Goal: Obtain resource: Download file/media

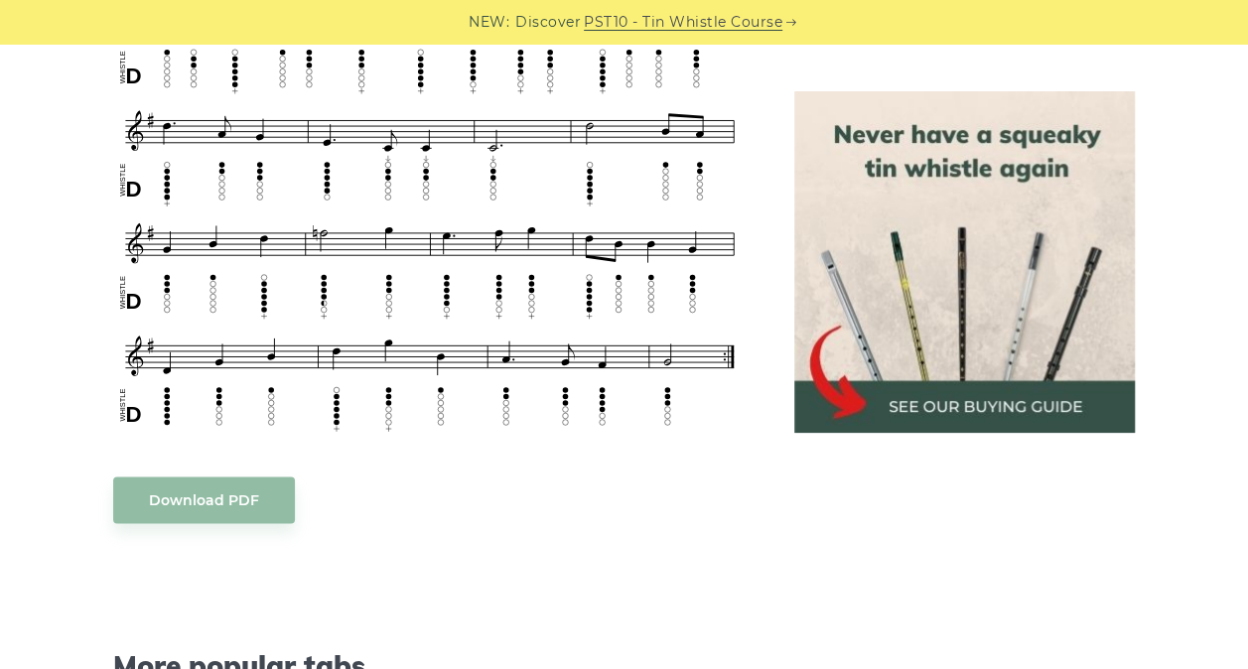
scroll to position [929, 0]
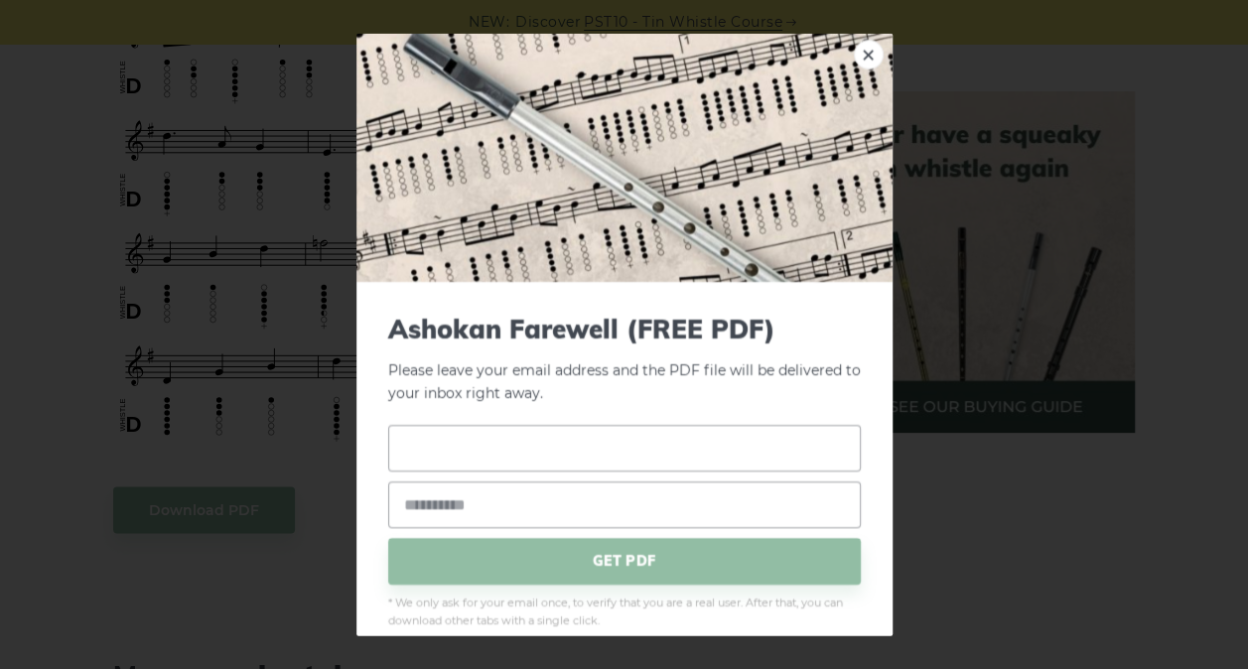
click at [588, 451] on input "text" at bounding box center [624, 447] width 473 height 47
type input "**********"
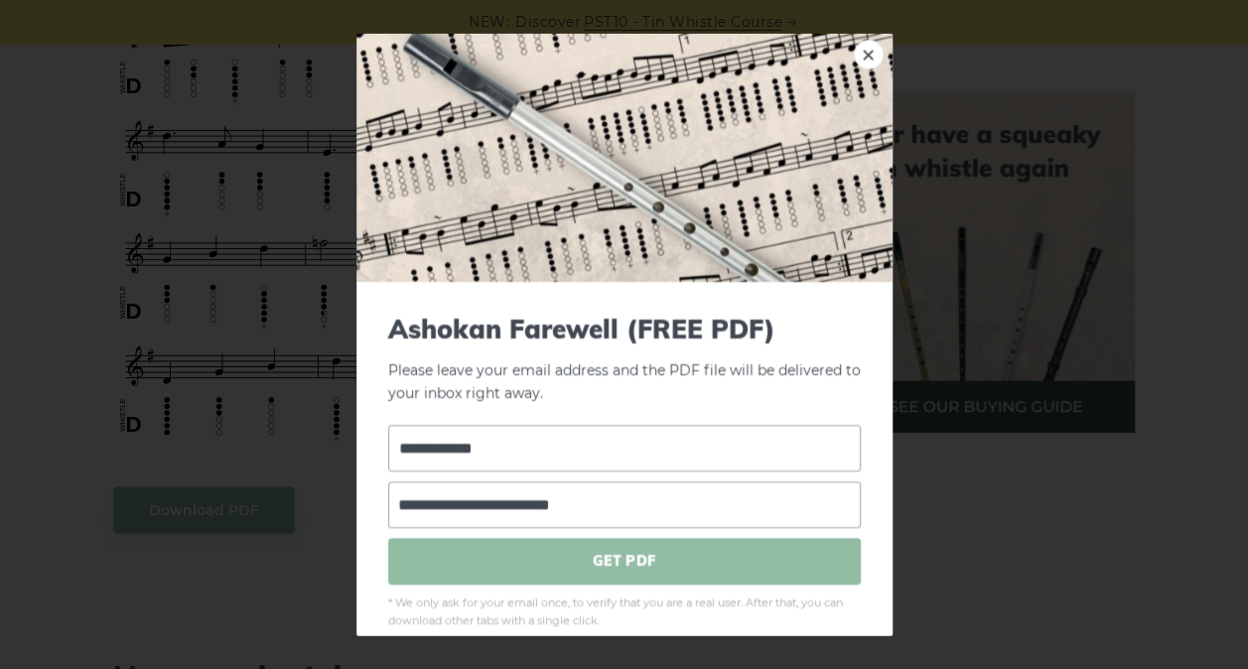
click at [556, 573] on span "GET PDF" at bounding box center [624, 560] width 473 height 47
